Goal: Task Accomplishment & Management: Manage account settings

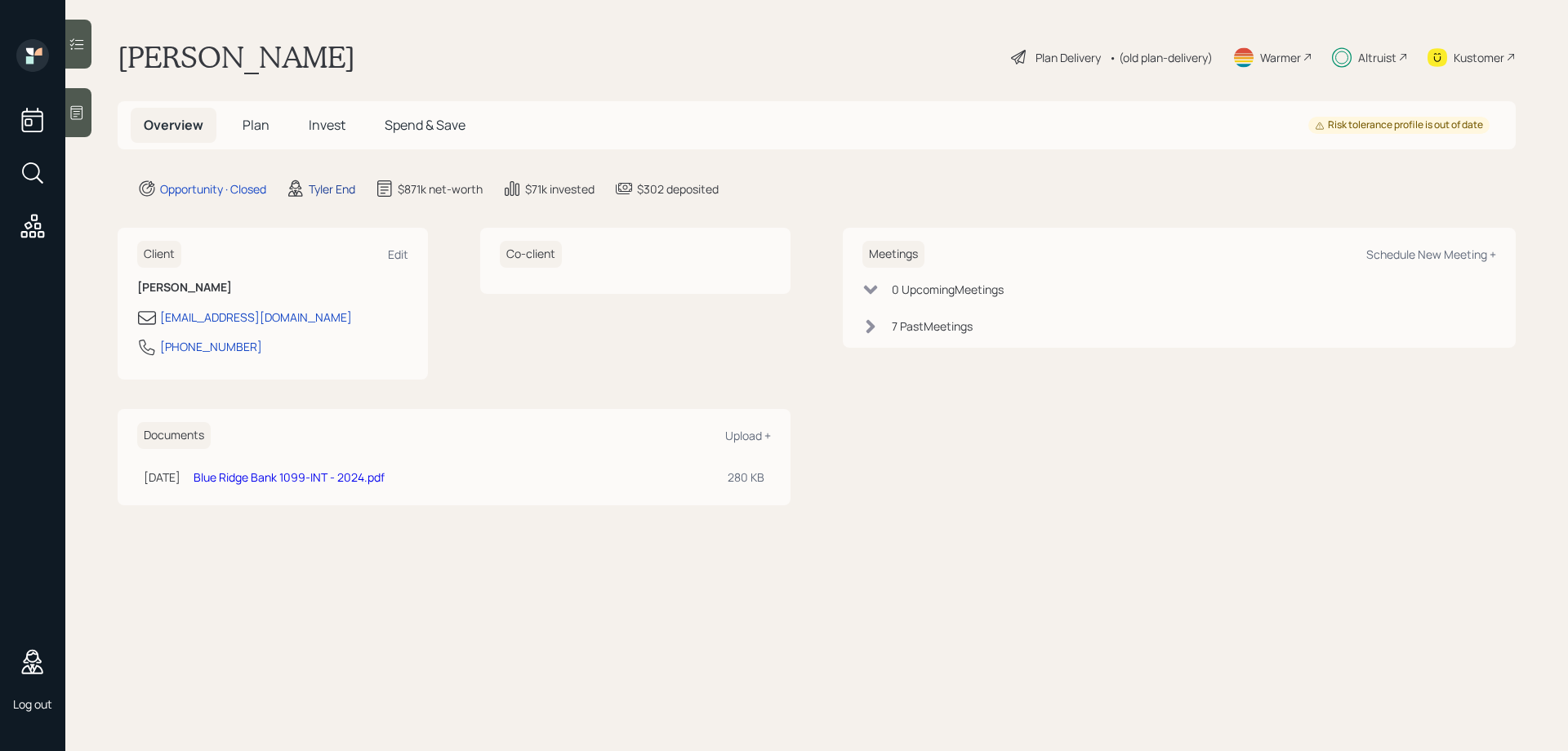
click at [337, 191] on div "Tyler End" at bounding box center [332, 189] width 46 height 17
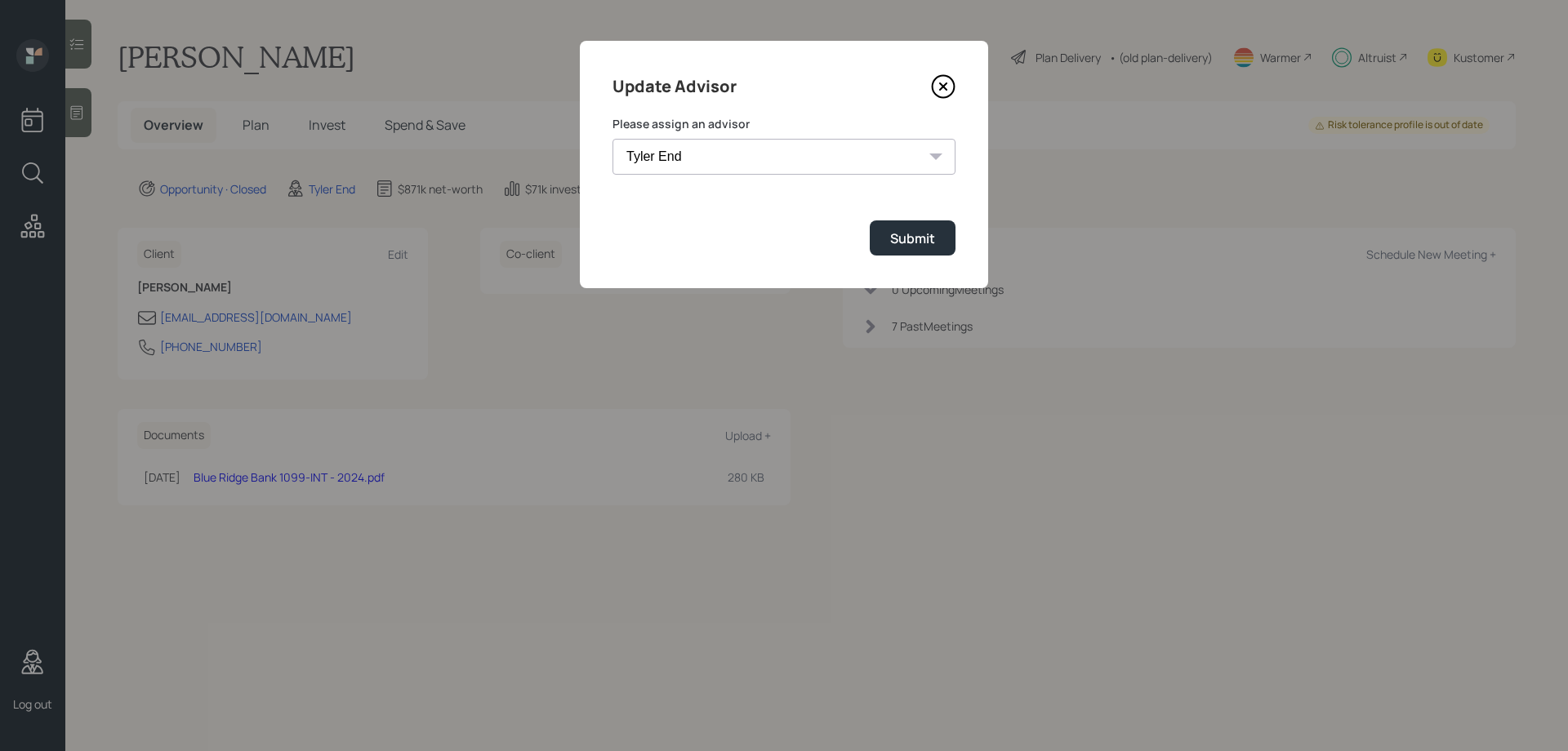
click at [790, 155] on select "Jonah Coleman Tyler End Michael Russo Treva Nostdahl Eric Schwartz James DiStas…" at bounding box center [784, 157] width 343 height 36
select select "0b795ae8-1863-4763-b3fc-5d179ee76cb1"
click at [613, 139] on select "Jonah Coleman Tyler End Michael Russo Treva Nostdahl Eric Schwartz James DiStas…" at bounding box center [784, 157] width 343 height 36
click at [913, 238] on div "Submit" at bounding box center [912, 238] width 45 height 18
